Goal: Find specific page/section: Find specific page/section

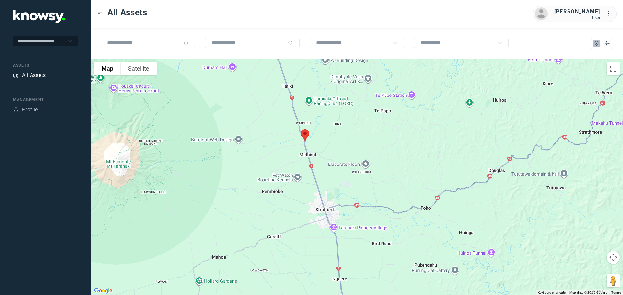
click at [37, 73] on div "All Assets" at bounding box center [34, 76] width 24 height 8
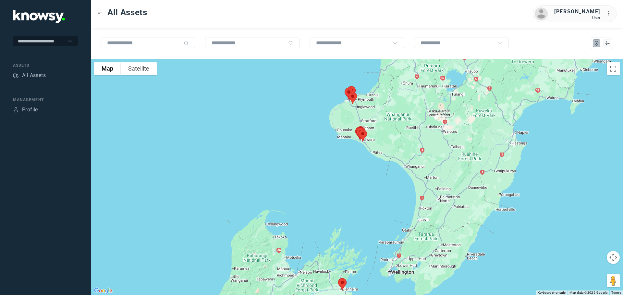
drag, startPoint x: 392, startPoint y: 116, endPoint x: 381, endPoint y: 152, distance: 38.3
click at [381, 152] on div at bounding box center [357, 177] width 532 height 236
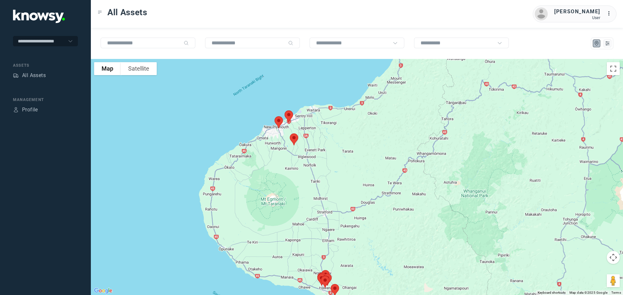
drag, startPoint x: 291, startPoint y: 118, endPoint x: 303, endPoint y: 172, distance: 54.8
click at [303, 172] on div at bounding box center [357, 177] width 532 height 236
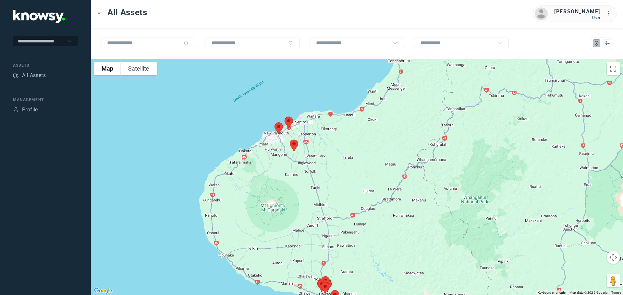
drag, startPoint x: 315, startPoint y: 127, endPoint x: 314, endPoint y: 145, distance: 18.5
click at [314, 145] on div at bounding box center [357, 177] width 532 height 236
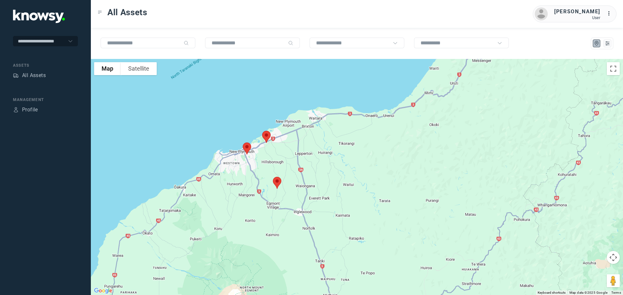
click at [278, 181] on img at bounding box center [277, 182] width 14 height 17
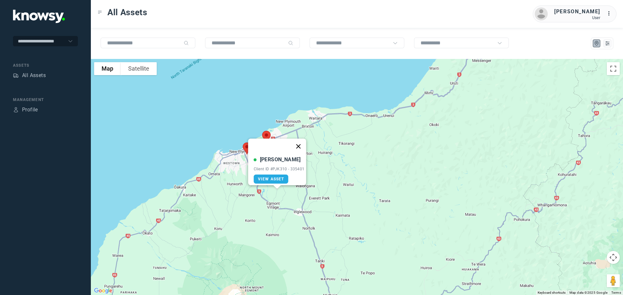
click at [302, 141] on button "Close" at bounding box center [298, 147] width 16 height 16
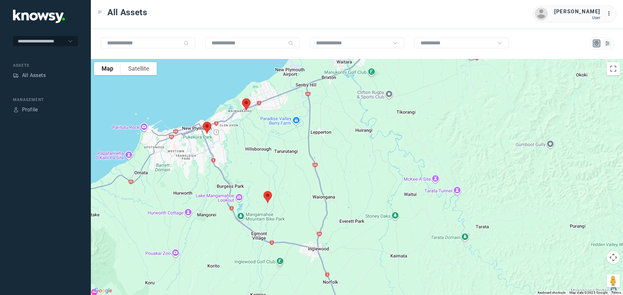
drag, startPoint x: 204, startPoint y: 110, endPoint x: 243, endPoint y: 156, distance: 60.5
click at [243, 156] on div at bounding box center [357, 177] width 532 height 236
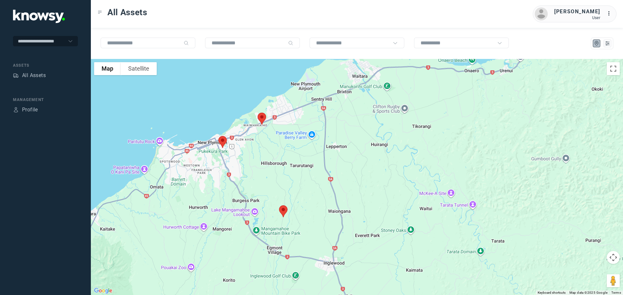
click at [261, 117] on img at bounding box center [262, 118] width 14 height 17
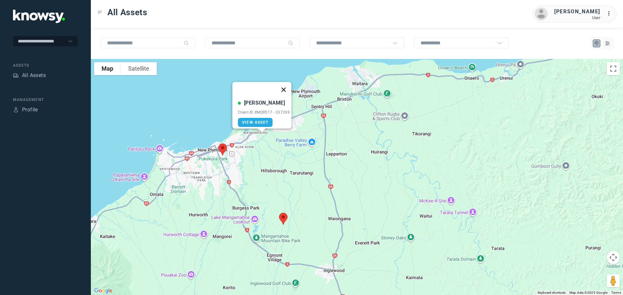
click at [286, 84] on button "Close" at bounding box center [284, 90] width 16 height 16
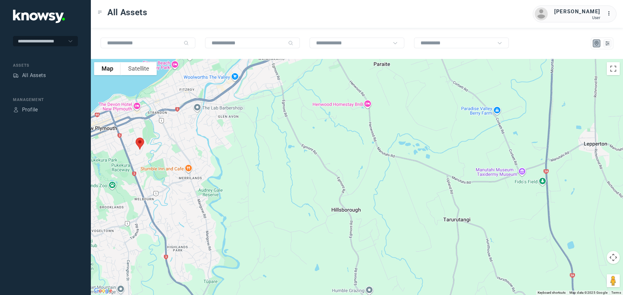
click at [139, 140] on img at bounding box center [140, 143] width 14 height 17
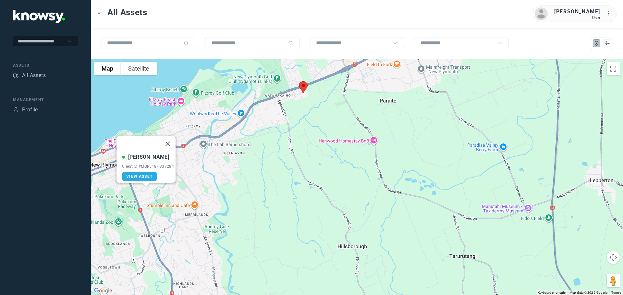
drag, startPoint x: 248, startPoint y: 123, endPoint x: 252, endPoint y: 193, distance: 70.8
click at [252, 193] on div "[PERSON_NAME] Client ID #MQR518 - 337284 View Asset" at bounding box center [357, 177] width 532 height 236
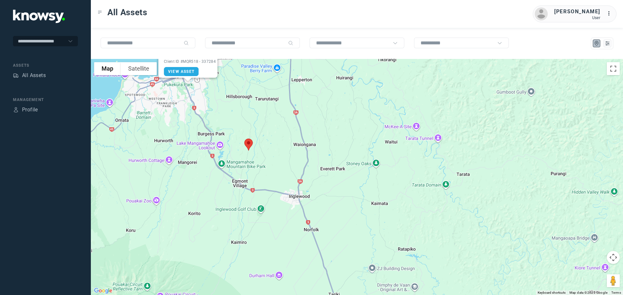
drag, startPoint x: 339, startPoint y: 203, endPoint x: 263, endPoint y: 101, distance: 127.3
click at [263, 101] on div "[PERSON_NAME] Client ID #MQR518 - 337284 View Asset" at bounding box center [357, 177] width 532 height 236
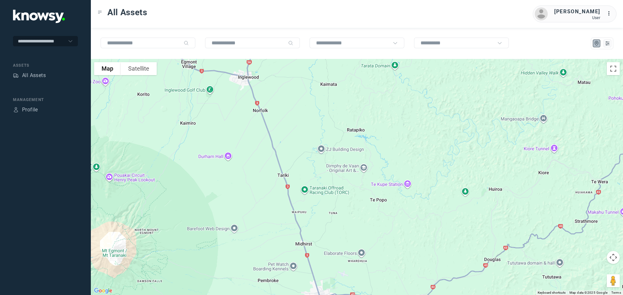
drag, startPoint x: 288, startPoint y: 196, endPoint x: 252, endPoint y: 89, distance: 112.5
click at [252, 90] on div "[PERSON_NAME] Client ID #MQR518 - 337284 View Asset" at bounding box center [357, 177] width 532 height 236
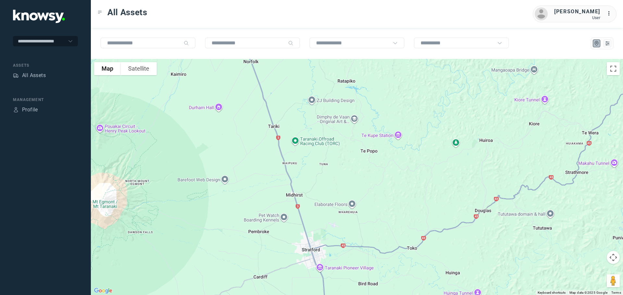
drag, startPoint x: 287, startPoint y: 156, endPoint x: 247, endPoint y: 59, distance: 104.5
click at [247, 60] on div "[PERSON_NAME] Client ID #MQR518 - 337284 View Asset" at bounding box center [357, 177] width 532 height 236
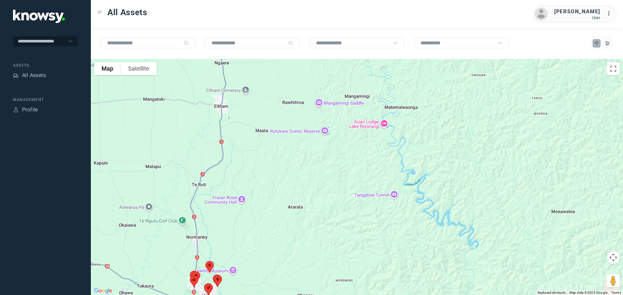
drag, startPoint x: 283, startPoint y: 127, endPoint x: 301, endPoint y: 81, distance: 49.3
click at [300, 84] on div "[PERSON_NAME] Client ID #MQR518 - 337284 View Asset" at bounding box center [357, 177] width 532 height 236
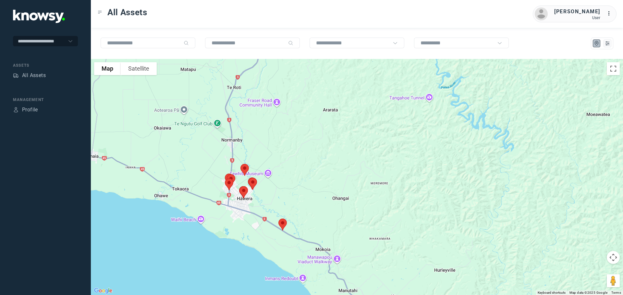
drag, startPoint x: 279, startPoint y: 137, endPoint x: 284, endPoint y: 101, distance: 36.4
click at [284, 101] on div "[PERSON_NAME] Client ID #MQR518 - 337284 View Asset" at bounding box center [357, 177] width 532 height 236
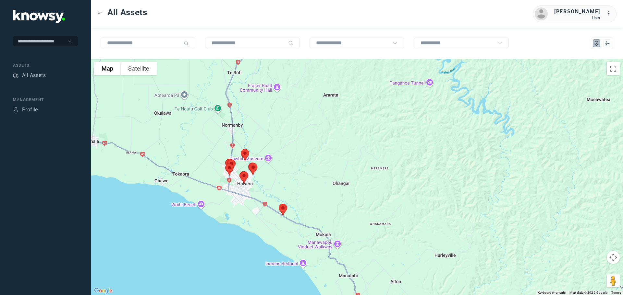
click at [283, 210] on img at bounding box center [283, 209] width 14 height 17
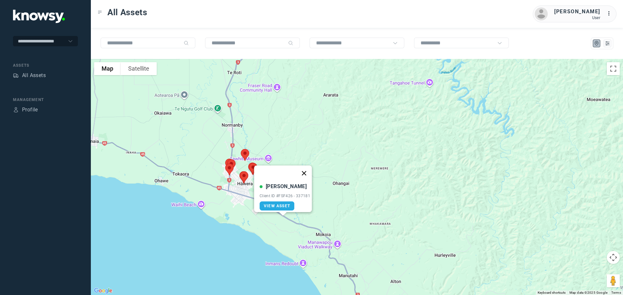
click at [307, 168] on button "Close" at bounding box center [304, 174] width 16 height 16
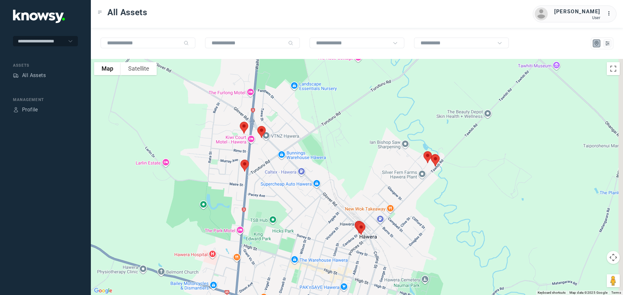
drag, startPoint x: 218, startPoint y: 177, endPoint x: 158, endPoint y: 78, distance: 115.9
click at [159, 79] on div at bounding box center [357, 177] width 532 height 236
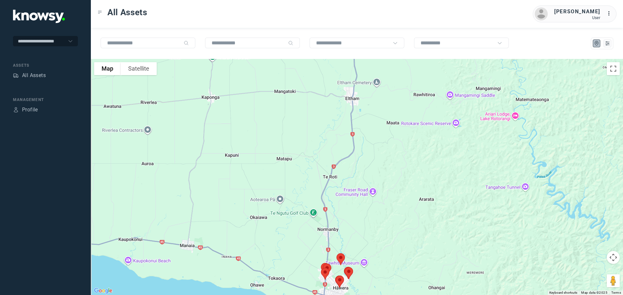
drag, startPoint x: 245, startPoint y: 133, endPoint x: 257, endPoint y: 224, distance: 91.6
click at [257, 226] on div at bounding box center [357, 177] width 532 height 236
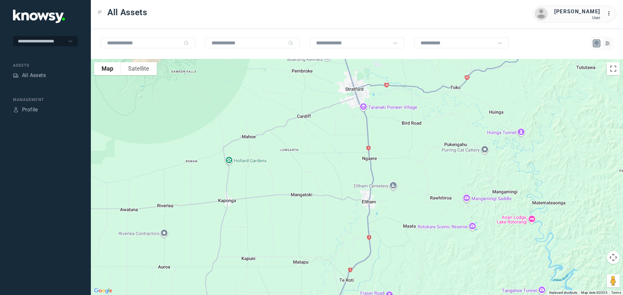
drag, startPoint x: 254, startPoint y: 147, endPoint x: 255, endPoint y: 167, distance: 20.1
click at [261, 207] on div at bounding box center [357, 177] width 532 height 236
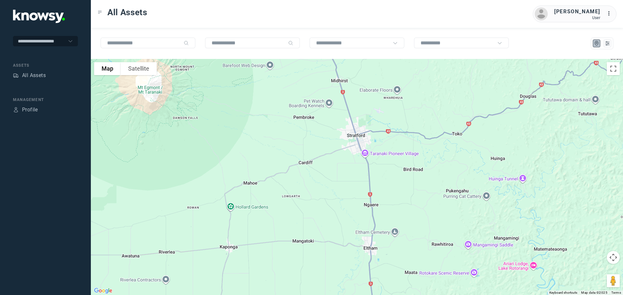
drag, startPoint x: 248, startPoint y: 163, endPoint x: 245, endPoint y: 187, distance: 24.1
click at [247, 195] on div at bounding box center [357, 177] width 532 height 236
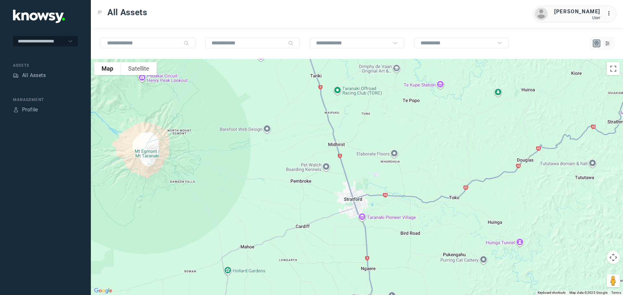
drag, startPoint x: 230, startPoint y: 133, endPoint x: 238, endPoint y: 181, distance: 48.4
click at [238, 181] on div at bounding box center [357, 177] width 532 height 236
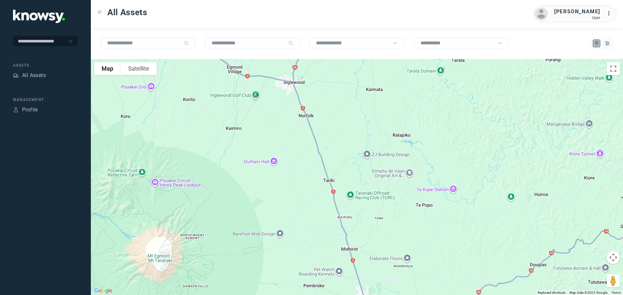
drag, startPoint x: 229, startPoint y: 152, endPoint x: 230, endPoint y: 186, distance: 33.7
click at [230, 186] on div at bounding box center [357, 177] width 532 height 236
